Goal: Use online tool/utility: Utilize a website feature to perform a specific function

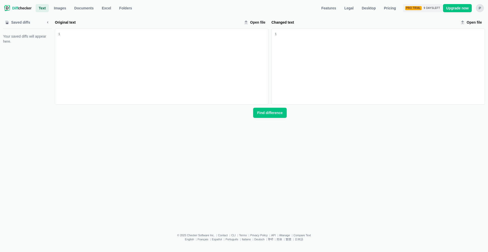
click at [478, 11] on div "P" at bounding box center [480, 8] width 8 height 8
click at [449, 56] on button "Sign out" at bounding box center [460, 56] width 44 height 8
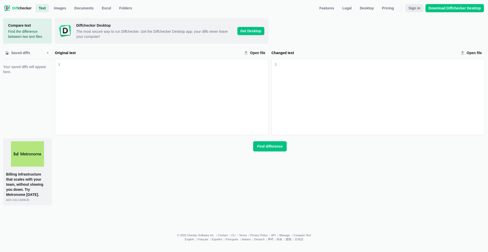
click at [413, 8] on span "Sign in" at bounding box center [415, 8] width 14 height 5
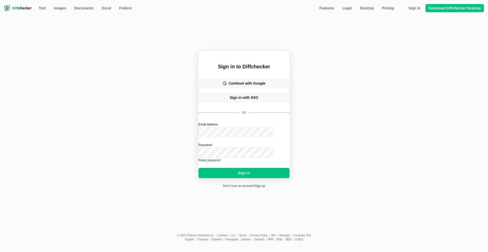
click at [217, 134] on form "Email address Password Reset password Sign in" at bounding box center [244, 150] width 91 height 56
click at [199, 168] on button "Sign in" at bounding box center [244, 173] width 91 height 10
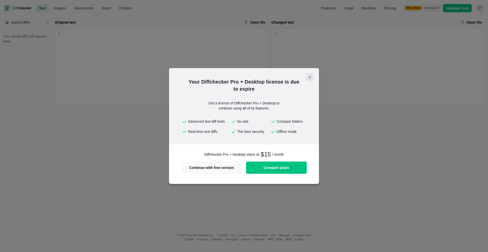
click at [311, 78] on icon "Close modal" at bounding box center [310, 77] width 4 height 4
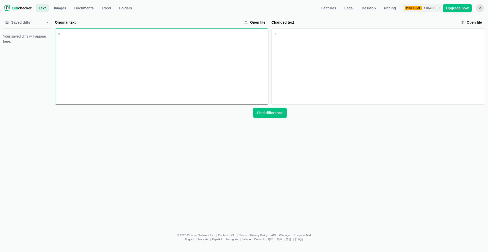
click at [481, 8] on div "p" at bounding box center [480, 8] width 8 height 8
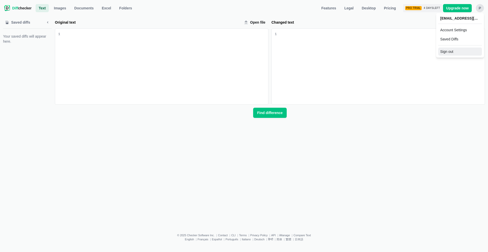
click at [463, 51] on button "Sign out" at bounding box center [460, 52] width 44 height 8
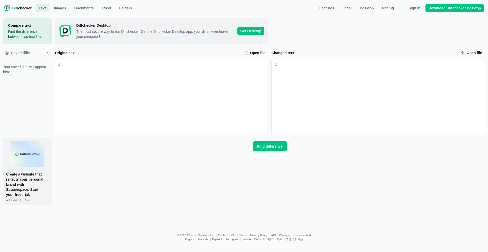
click at [18, 53] on span "Saved diffs" at bounding box center [20, 52] width 21 height 5
click at [76, 74] on div "Original text input" at bounding box center [164, 97] width 208 height 76
click at [335, 80] on div "Changed text input" at bounding box center [381, 97] width 208 height 76
click at [261, 149] on span "Find difference" at bounding box center [269, 146] width 27 height 5
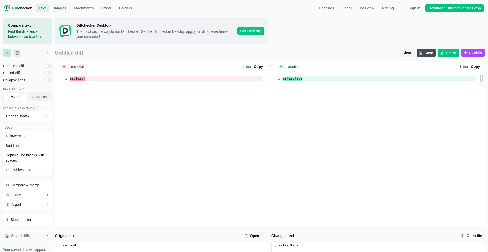
click at [19, 56] on button "History tab" at bounding box center [17, 53] width 8 height 8
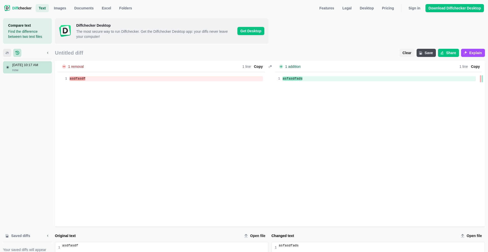
click at [5, 54] on icon "Settings tab" at bounding box center [7, 53] width 4 height 4
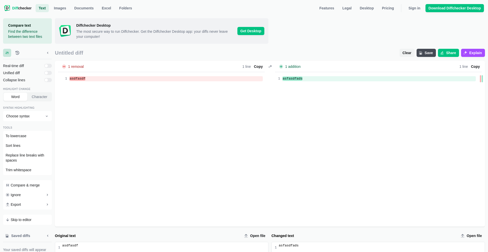
click at [24, 236] on span "Saved diffs" at bounding box center [20, 235] width 21 height 5
click at [428, 54] on span "Save" at bounding box center [429, 52] width 10 height 5
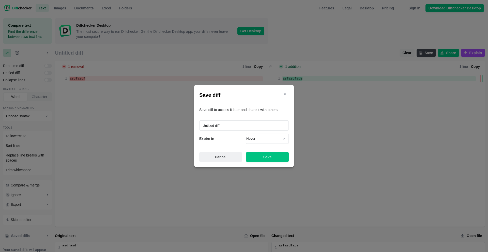
click at [226, 156] on span "Cancel" at bounding box center [221, 157] width 14 height 5
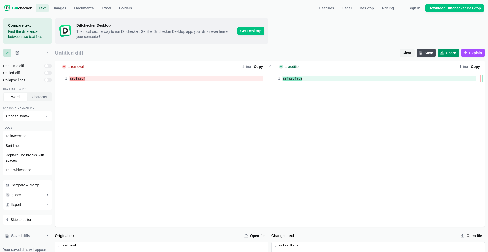
click at [448, 52] on span "Share" at bounding box center [451, 52] width 12 height 5
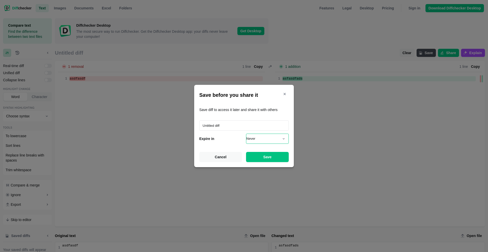
click at [264, 142] on select "Never 1 month 7 days 24 hours" at bounding box center [267, 139] width 43 height 10
drag, startPoint x: 264, startPoint y: 142, endPoint x: 234, endPoint y: 148, distance: 30.7
click at [241, 128] on input "Untitled diff" at bounding box center [244, 126] width 90 height 10
click at [229, 155] on button "Cancel" at bounding box center [220, 157] width 43 height 10
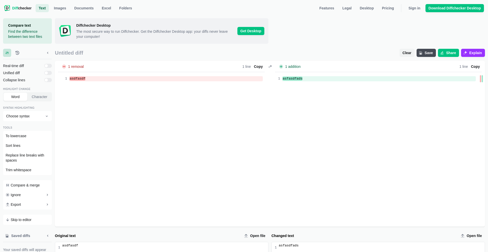
click at [476, 52] on span "Explain" at bounding box center [475, 52] width 15 height 5
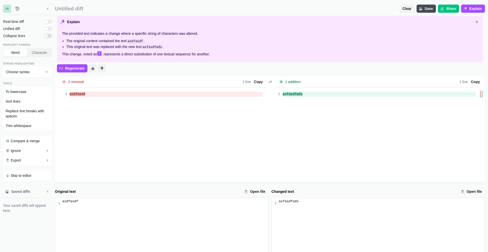
click at [48, 37] on input "checkbox" at bounding box center [48, 36] width 8 height 4
checkbox input "false"
click at [50, 29] on input "checkbox" at bounding box center [48, 29] width 8 height 4
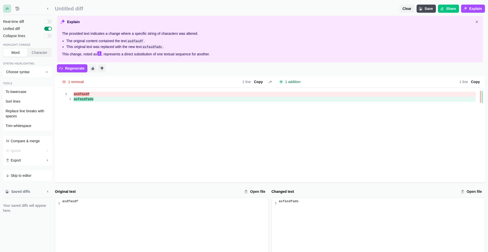
click at [50, 29] on input "checkbox" at bounding box center [48, 29] width 8 height 4
checkbox input "false"
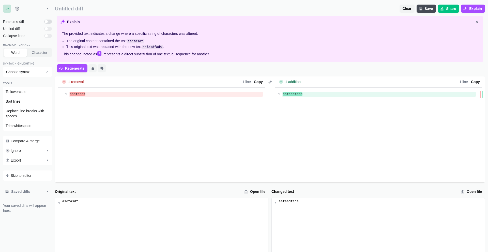
click at [50, 20] on input "checkbox" at bounding box center [48, 22] width 8 height 4
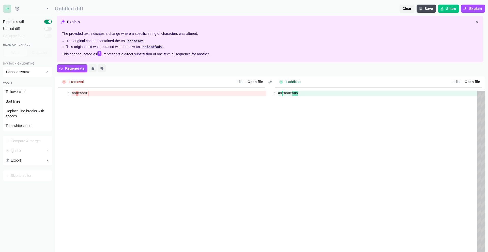
click at [50, 20] on input "checkbox" at bounding box center [48, 22] width 8 height 4
checkbox input "false"
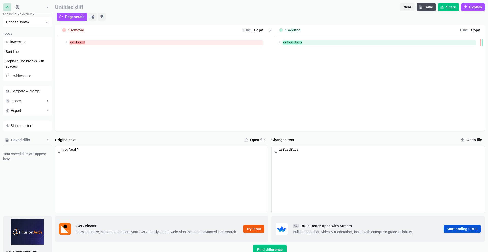
scroll to position [0, 0]
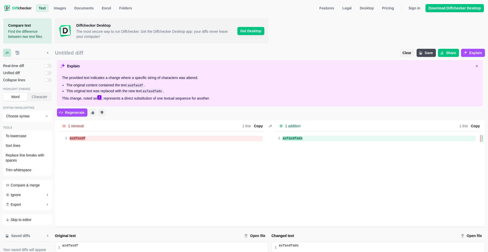
click at [100, 98] on link "1" at bounding box center [99, 97] width 4 height 4
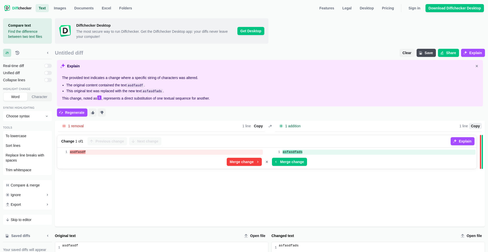
click at [477, 68] on icon "Close explanation" at bounding box center [477, 66] width 4 height 4
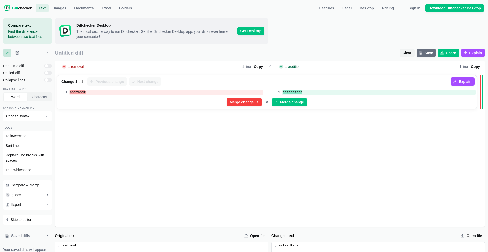
click at [428, 53] on span "Save" at bounding box center [429, 52] width 10 height 5
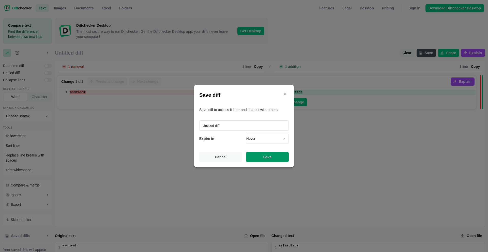
click at [278, 152] on button "Save" at bounding box center [267, 157] width 43 height 10
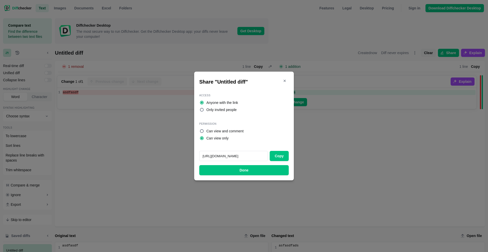
click at [250, 154] on input "[URL][DOMAIN_NAME]" at bounding box center [233, 156] width 68 height 10
drag, startPoint x: 250, startPoint y: 155, endPoint x: 274, endPoint y: 155, distance: 23.9
click at [274, 155] on div "[URL][DOMAIN_NAME] Copy" at bounding box center [244, 156] width 90 height 10
drag, startPoint x: 250, startPoint y: 156, endPoint x: 280, endPoint y: 155, distance: 30.3
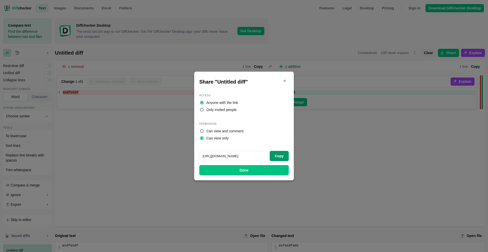
click at [280, 155] on div "[URL][DOMAIN_NAME] Copy" at bounding box center [244, 156] width 90 height 10
click at [265, 171] on button "Done" at bounding box center [244, 170] width 90 height 10
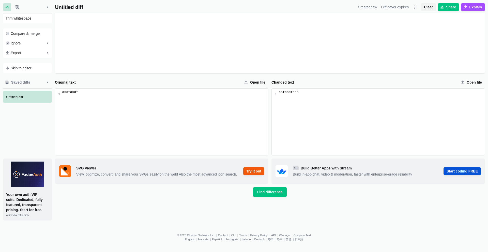
scroll to position [0, 0]
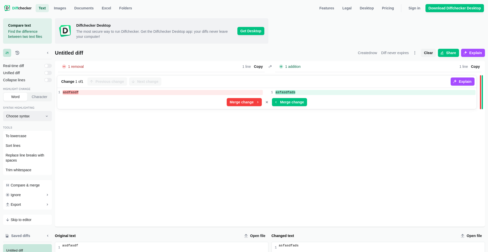
click at [34, 118] on span "Choose syntax" at bounding box center [24, 116] width 37 height 5
click at [26, 145] on button "C++" at bounding box center [28, 144] width 48 height 8
click at [32, 115] on span "C++" at bounding box center [24, 116] width 37 height 5
click at [31, 125] on button "None" at bounding box center [28, 127] width 48 height 8
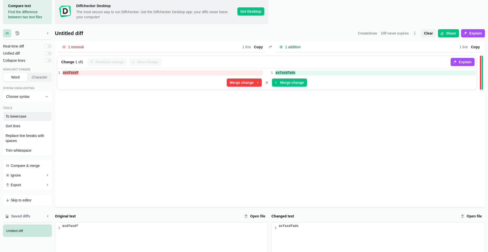
scroll to position [26, 0]
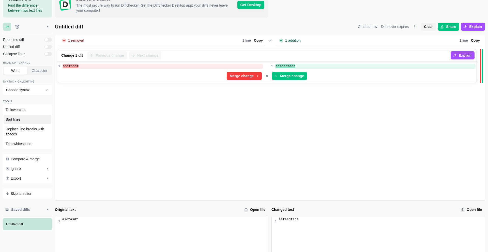
click at [24, 119] on button "Sort lines" at bounding box center [28, 119] width 48 height 9
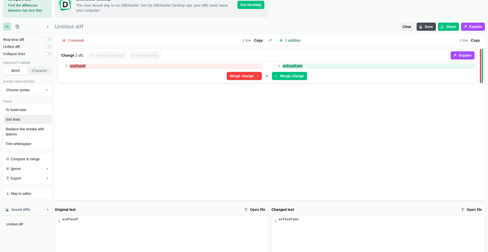
click at [24, 119] on button "Sort lines" at bounding box center [28, 119] width 48 height 9
click at [29, 112] on button "To lowercase" at bounding box center [28, 109] width 48 height 9
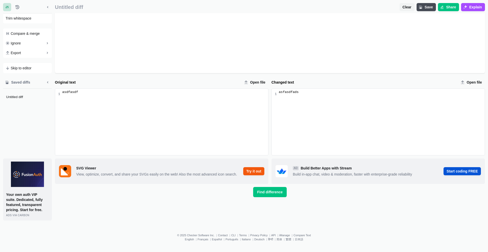
scroll to position [147, 0]
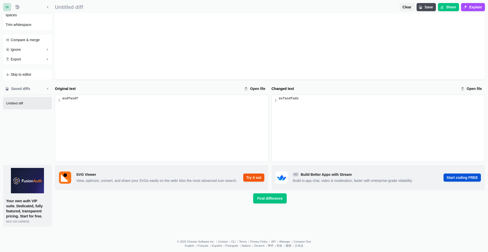
click at [30, 103] on span "Untitled diff" at bounding box center [28, 103] width 45 height 4
